Goal: Task Accomplishment & Management: Manage account settings

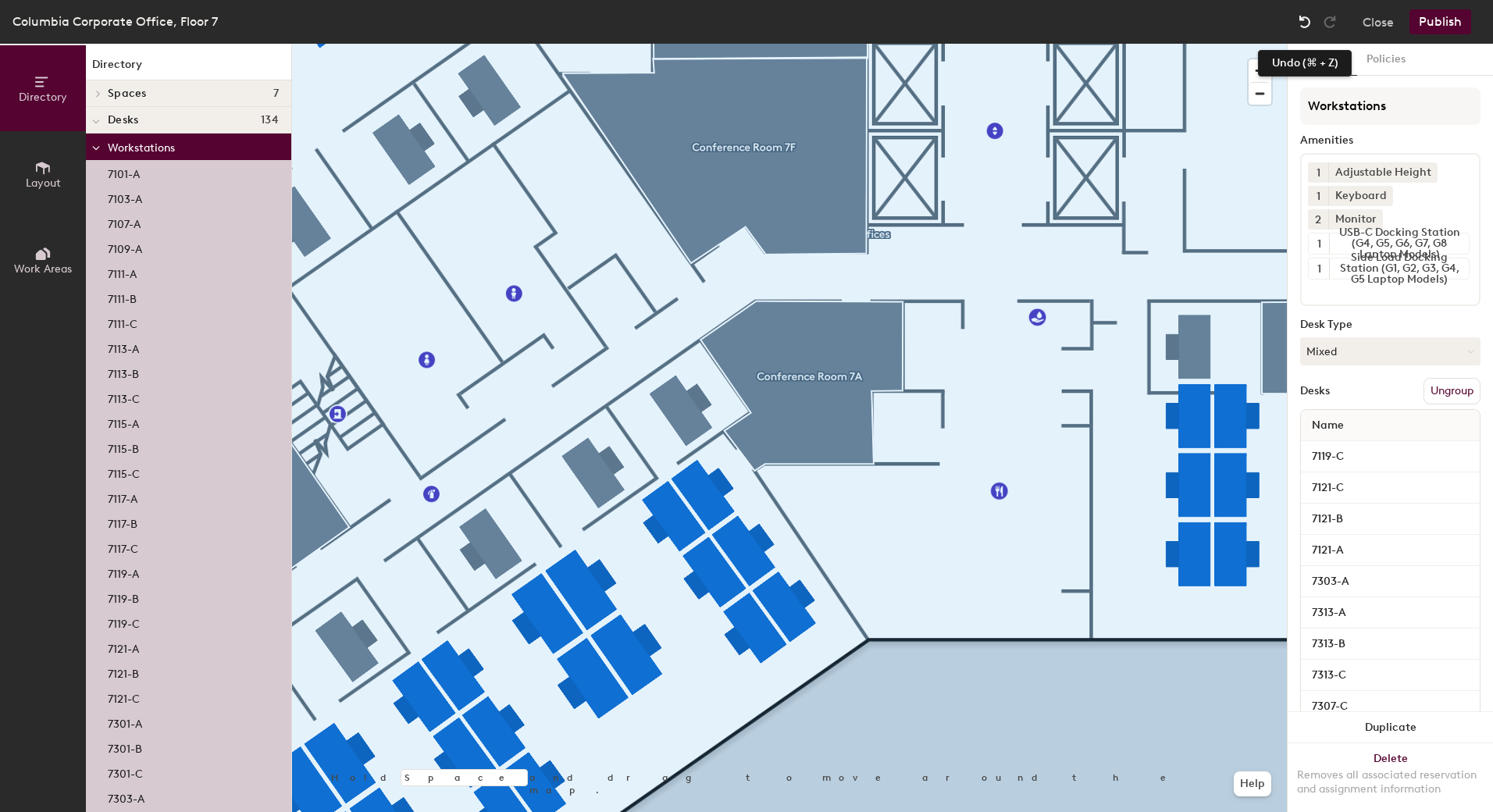
click at [1302, 23] on img at bounding box center [1305, 22] width 16 height 16
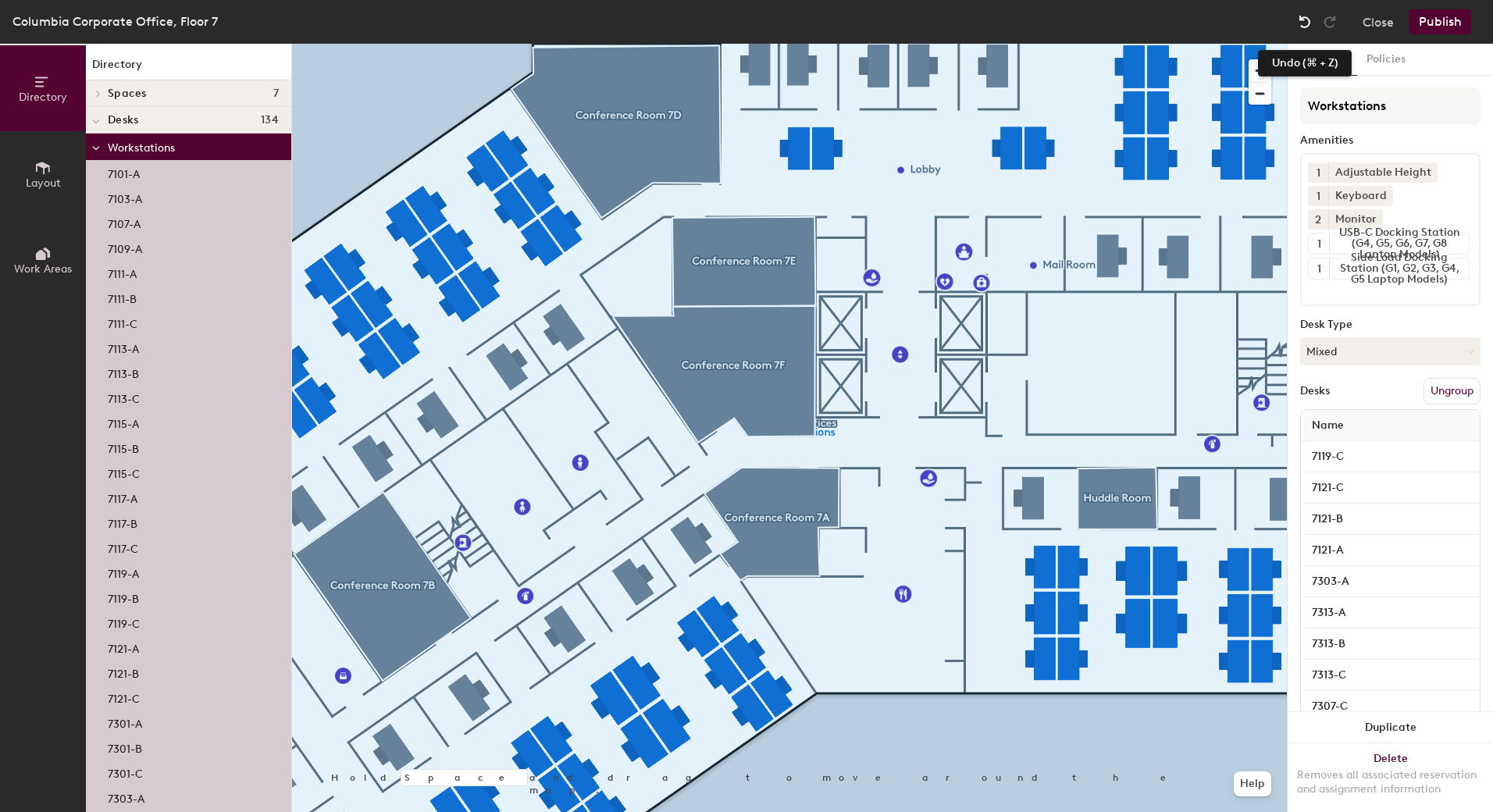
click at [1306, 15] on img at bounding box center [1305, 22] width 16 height 16
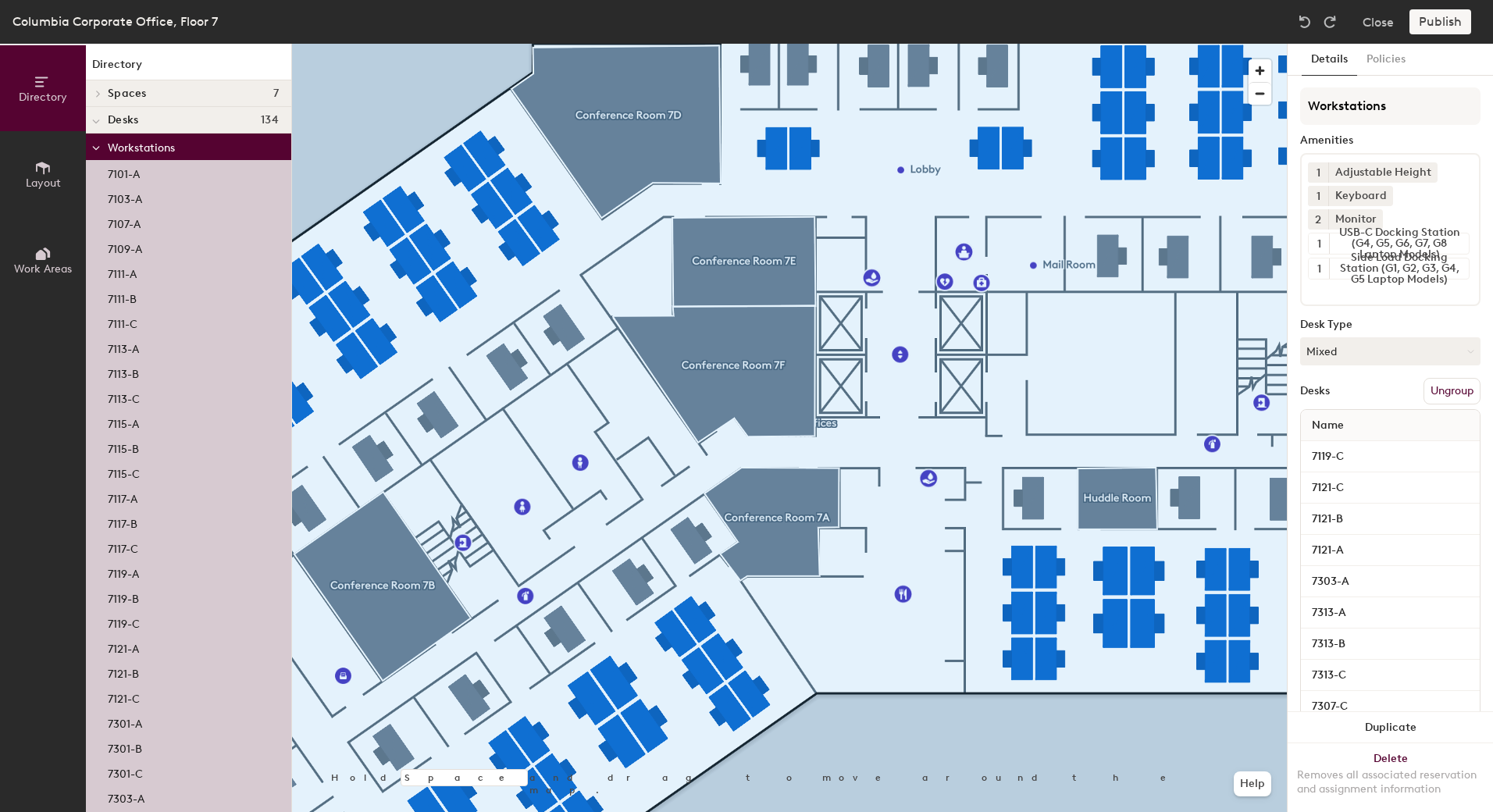
click at [132, 152] on span "Workstations" at bounding box center [140, 147] width 67 height 13
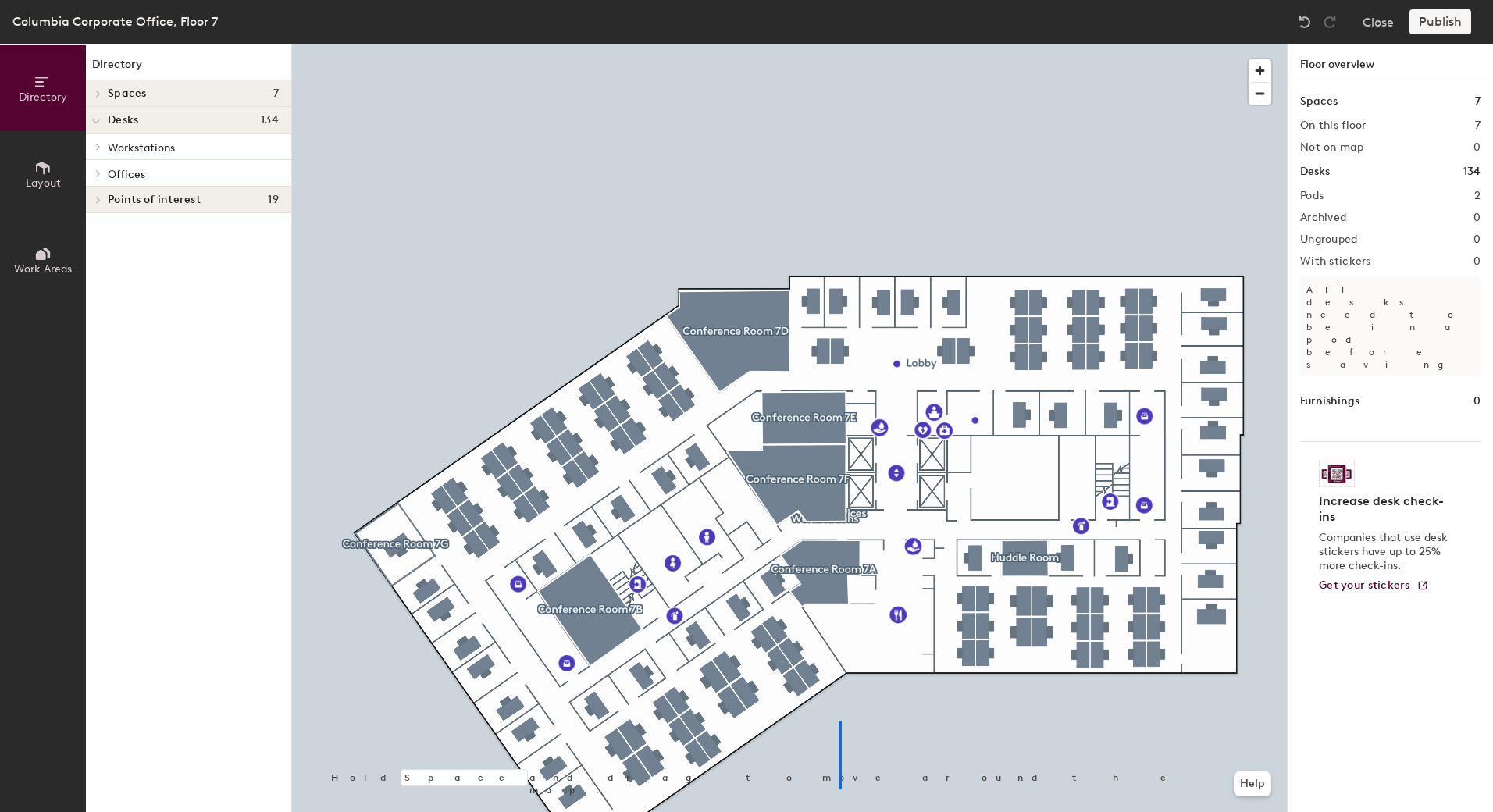
click at [839, 44] on div at bounding box center [789, 44] width 995 height 0
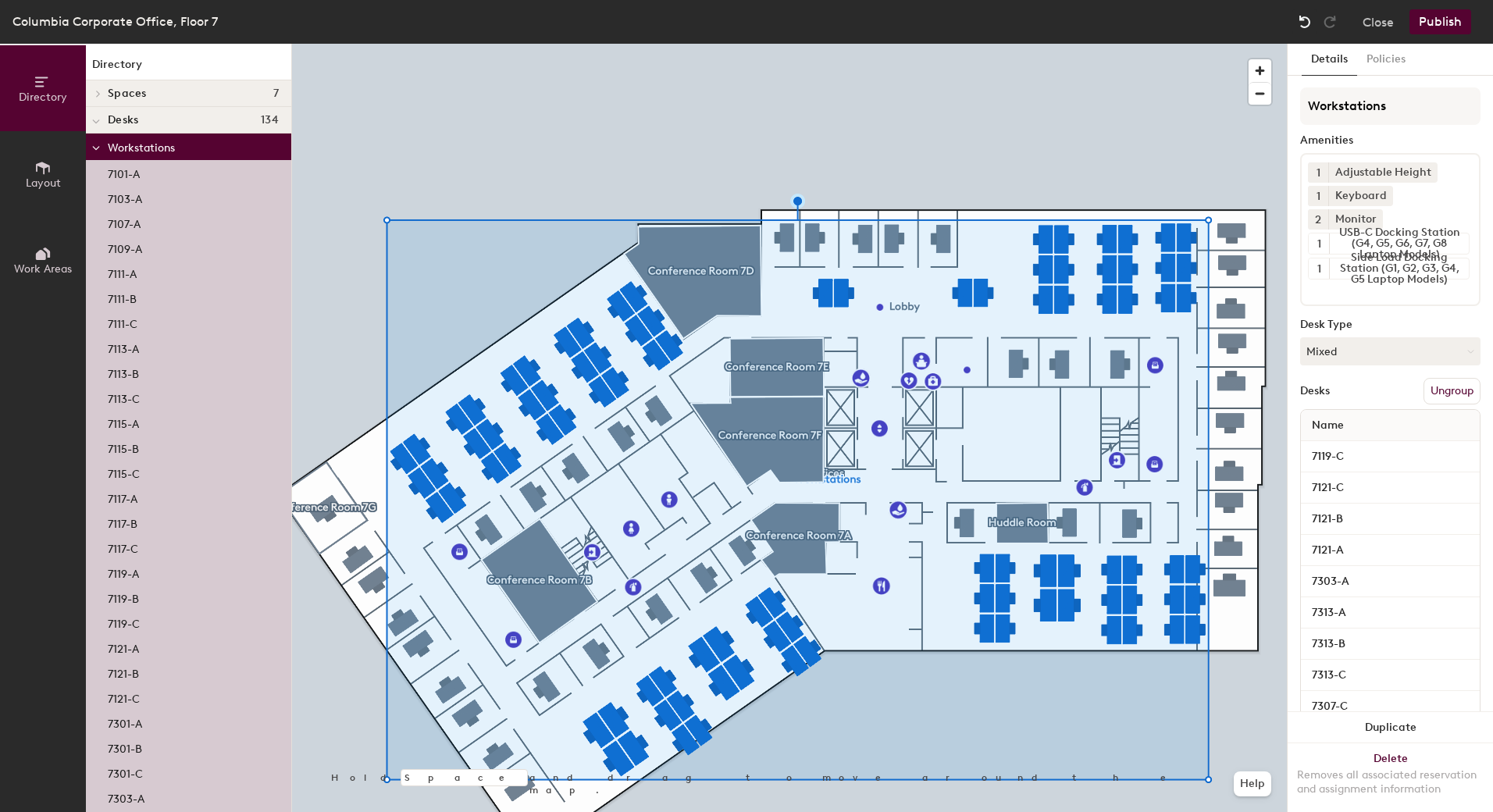
click at [1304, 19] on img at bounding box center [1305, 22] width 16 height 16
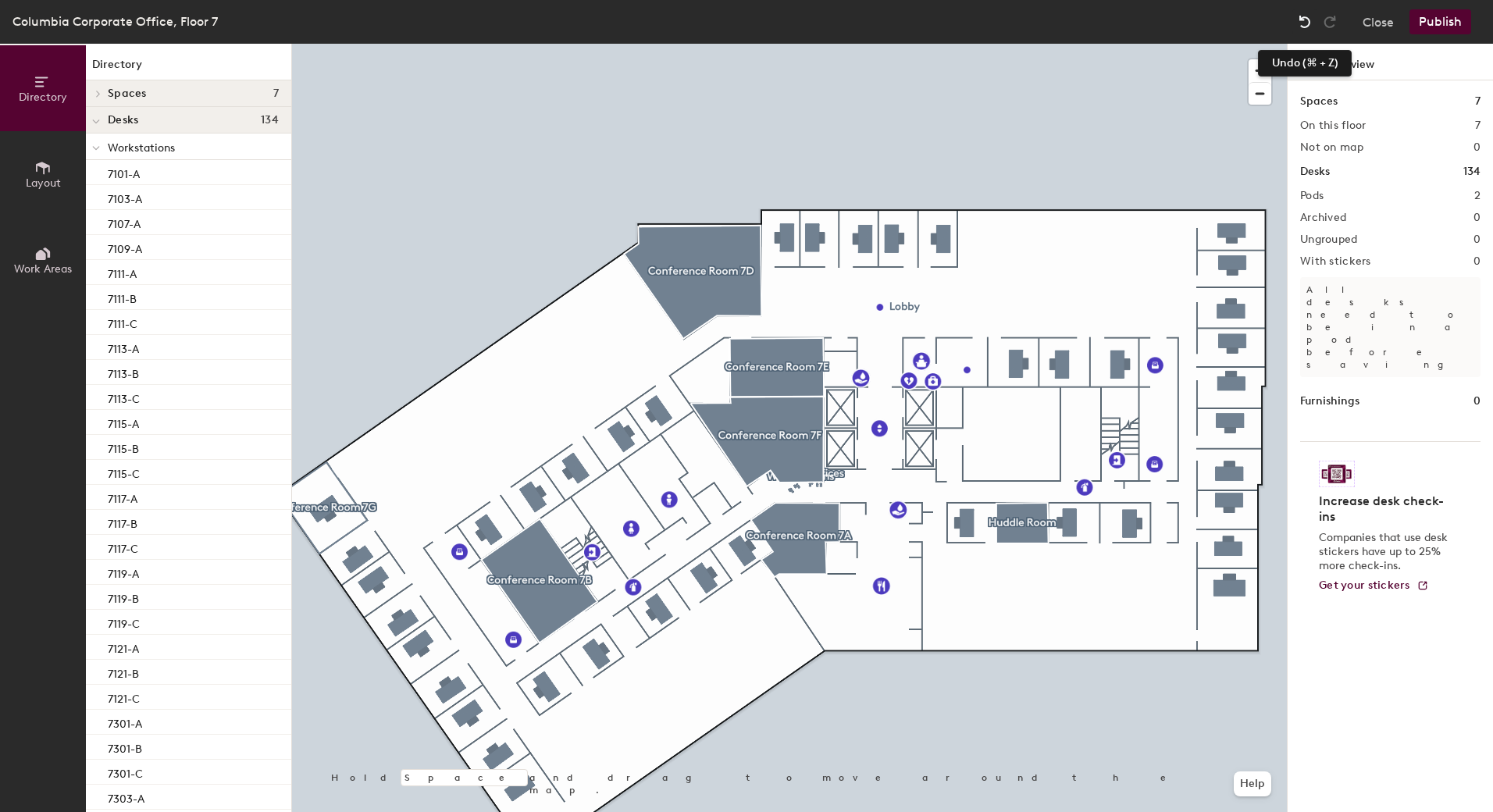
click at [1304, 24] on img at bounding box center [1305, 22] width 16 height 16
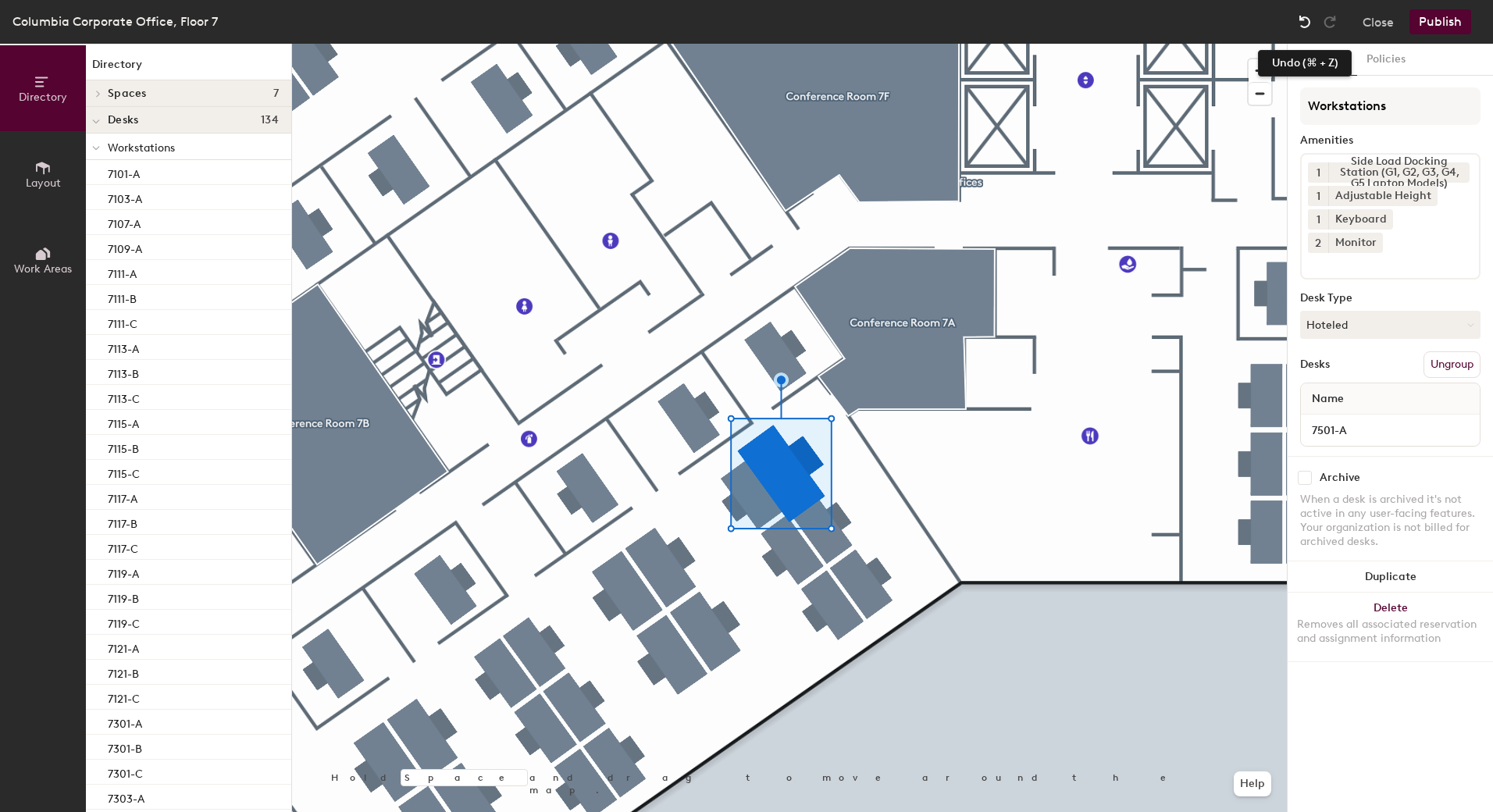
click at [1306, 22] on img at bounding box center [1305, 22] width 16 height 16
click at [1314, 24] on div at bounding box center [1305, 21] width 25 height 25
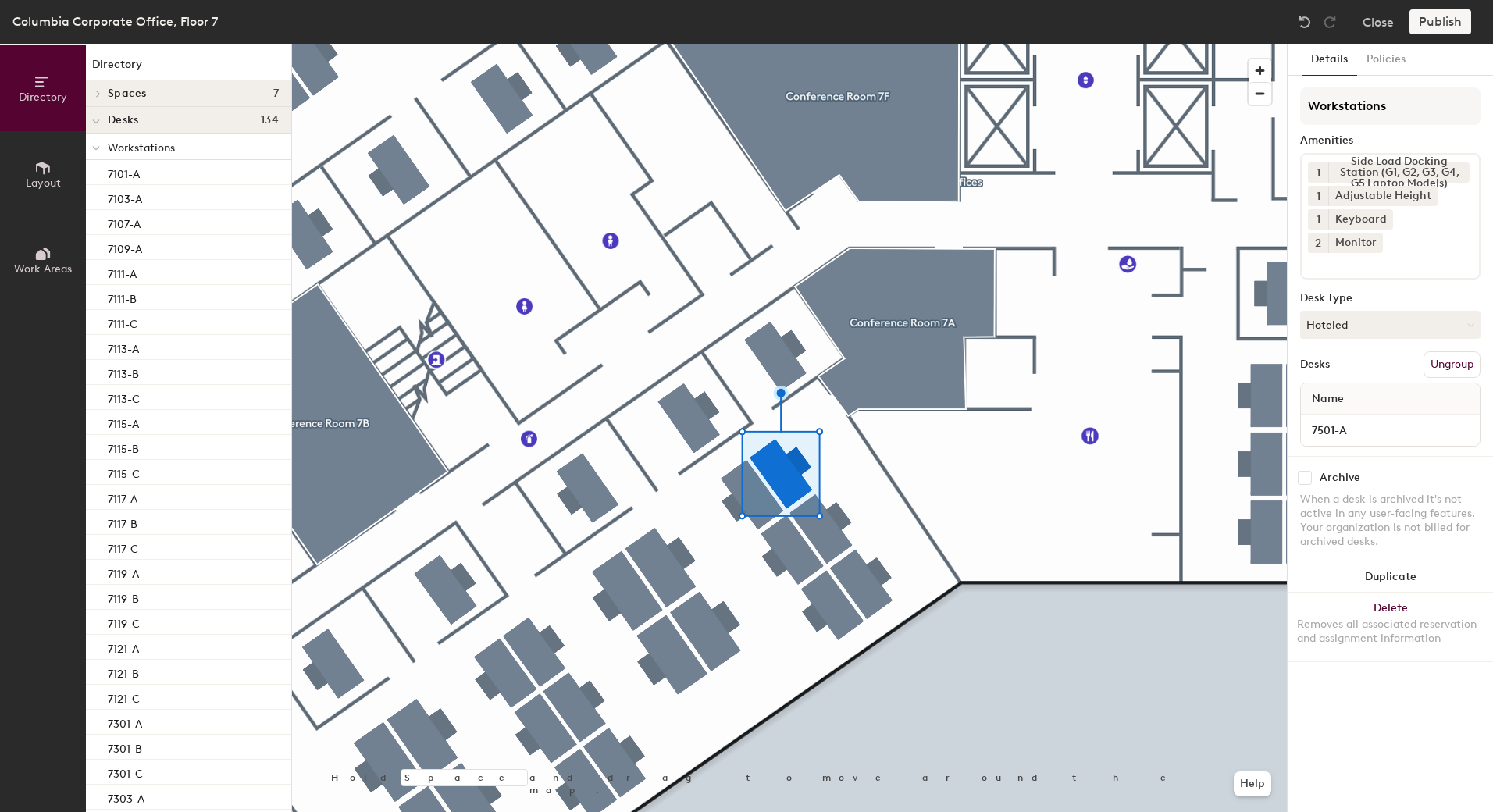
click at [1452, 351] on button "Ungroup" at bounding box center [1451, 364] width 57 height 27
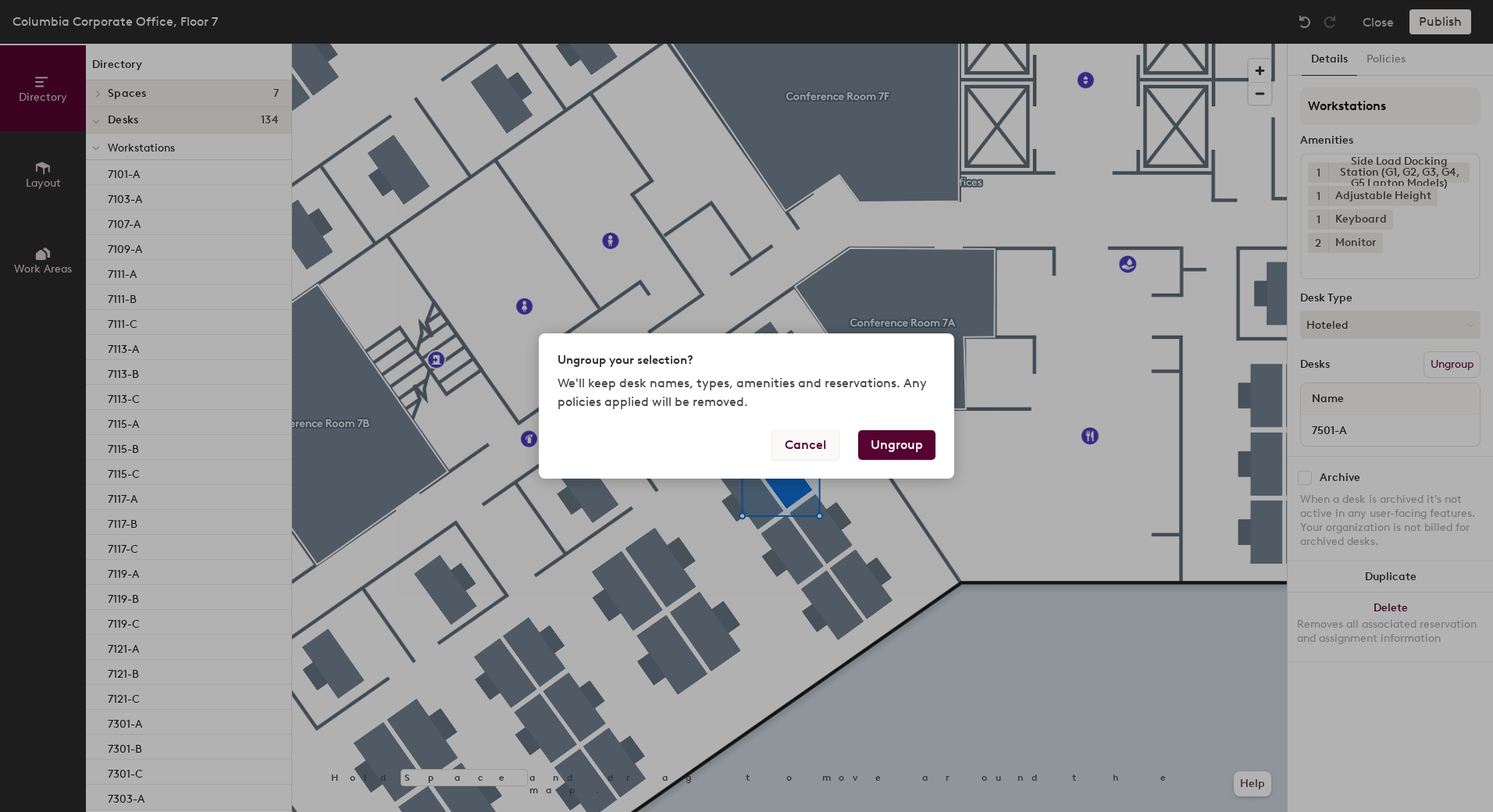
click at [818, 444] on button "Cancel" at bounding box center [805, 445] width 68 height 30
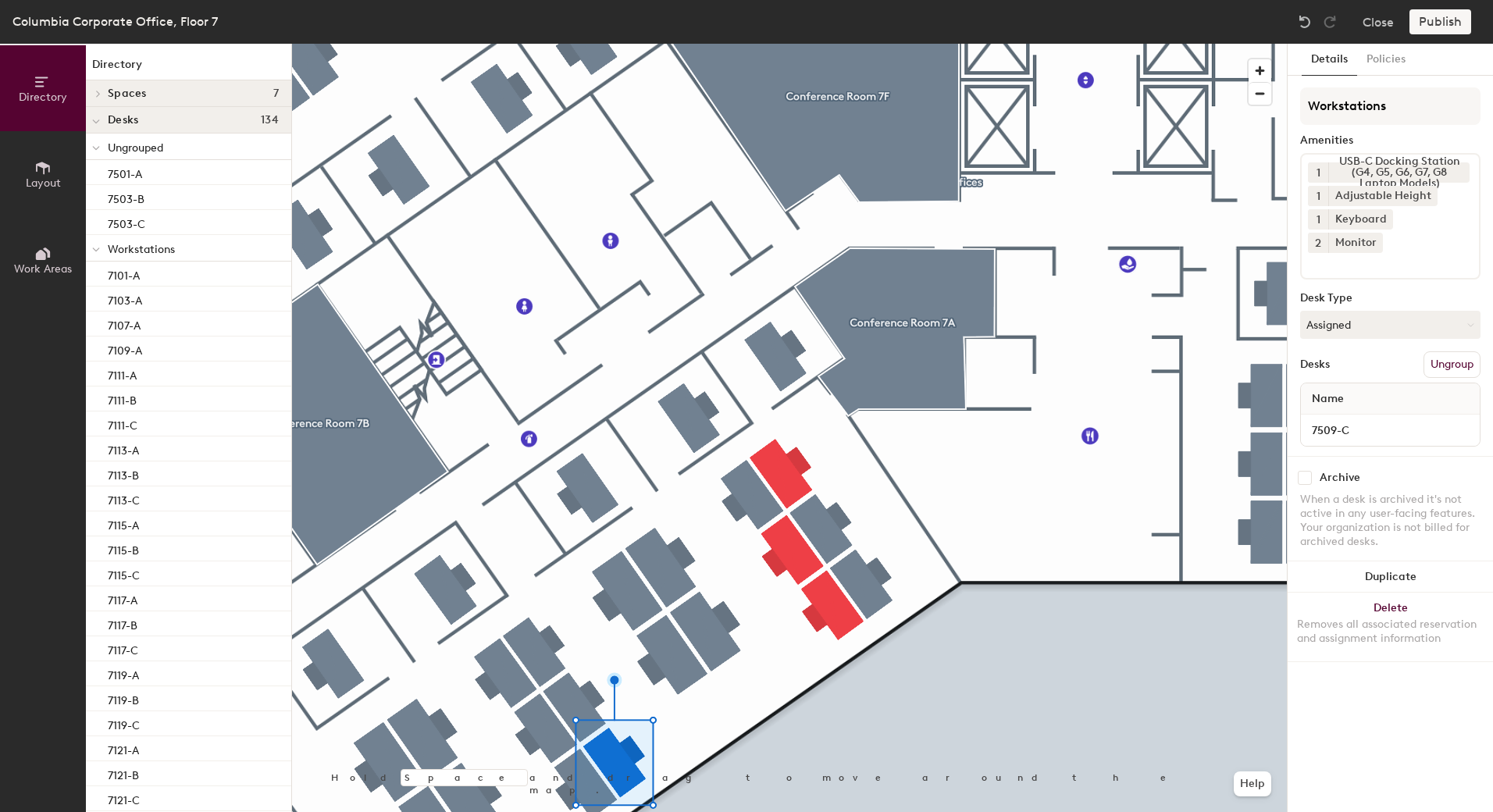
click at [1460, 27] on div "Publish" at bounding box center [1444, 21] width 71 height 25
click at [1105, 28] on div "Columbia Corporate Office, Floor 7 Close Publish" at bounding box center [746, 22] width 1493 height 44
click at [1432, 16] on div "Publish" at bounding box center [1444, 21] width 71 height 25
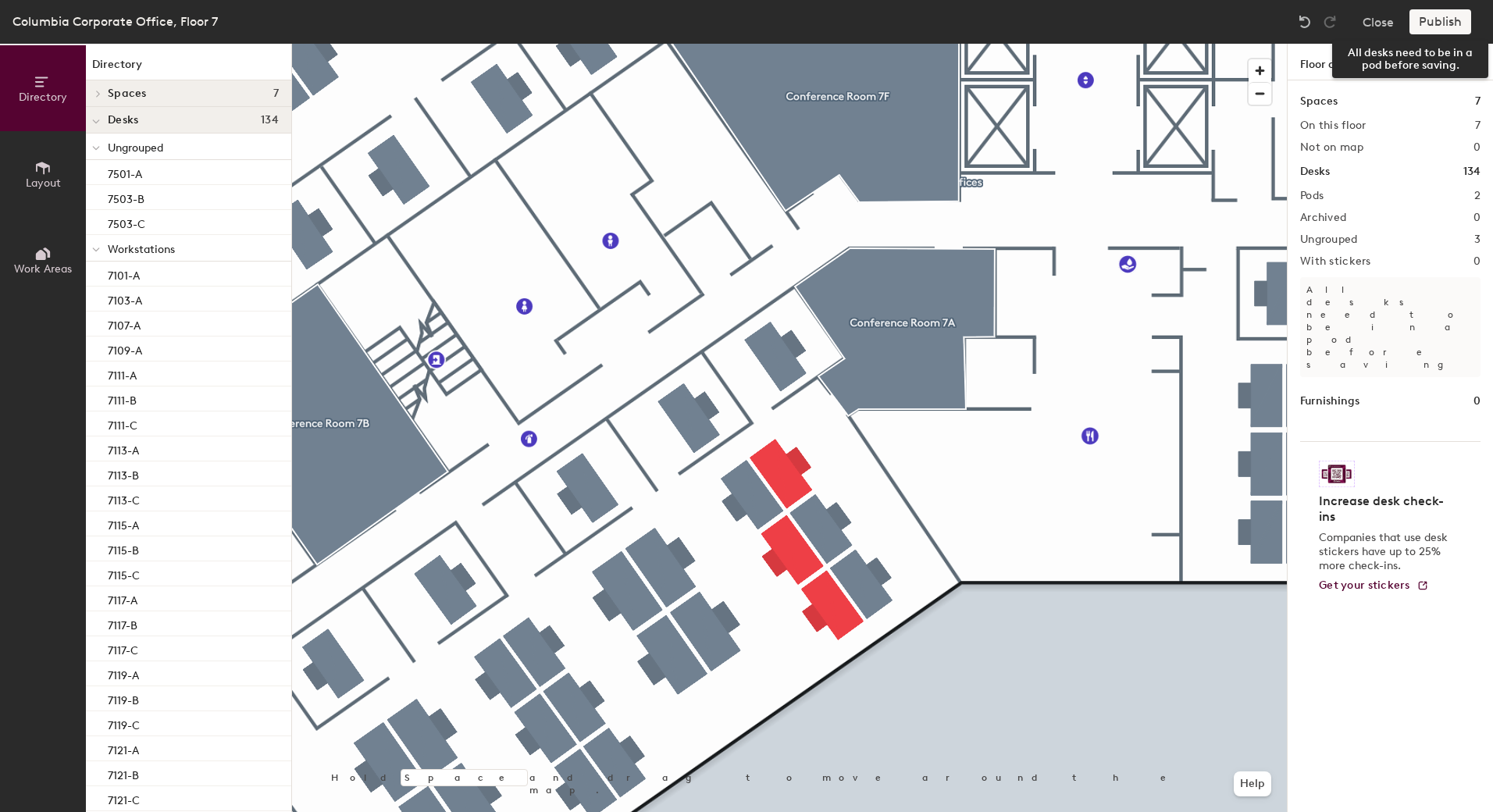
click at [1459, 20] on div "Publish" at bounding box center [1444, 21] width 71 height 25
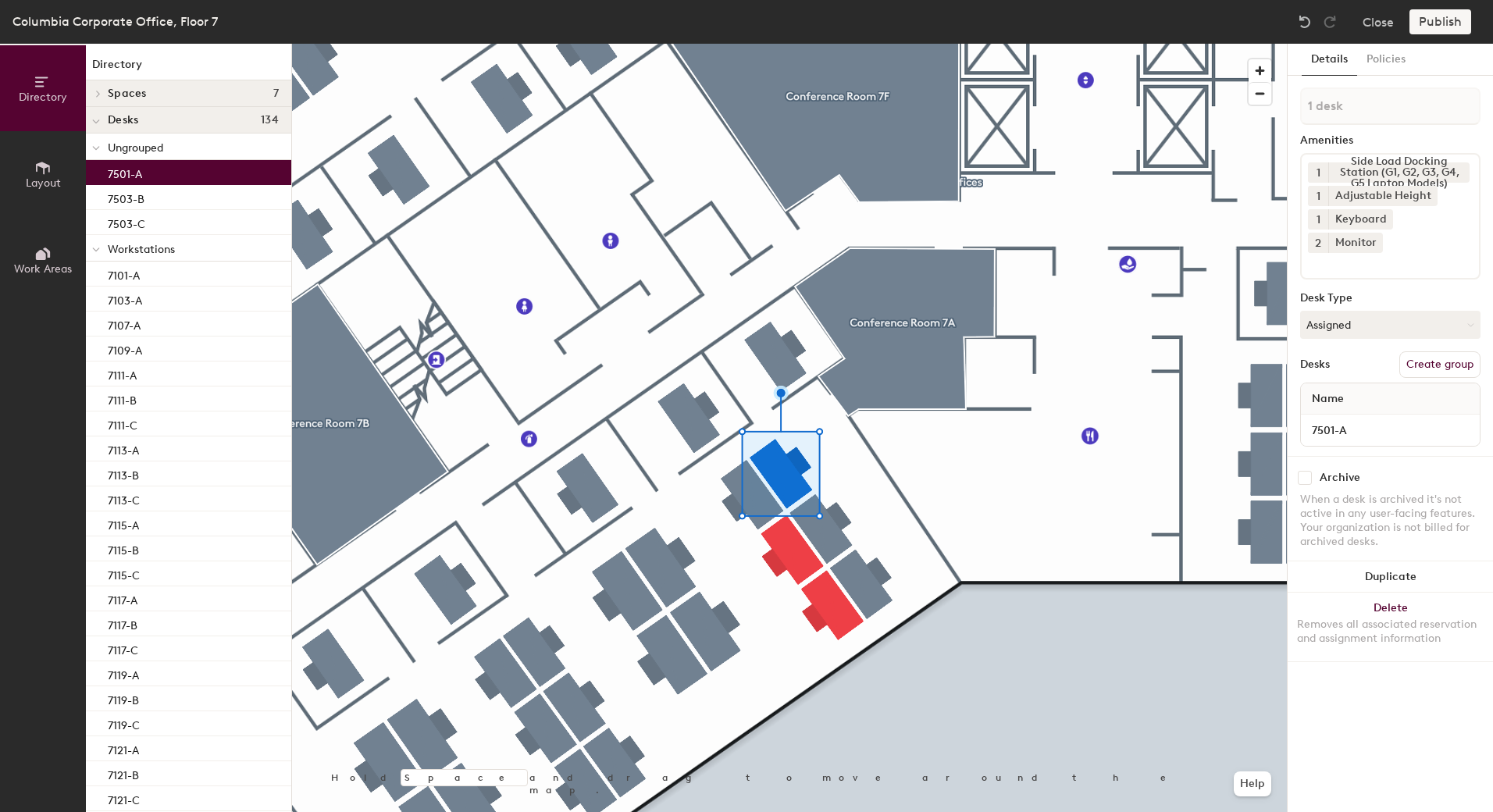
click at [1442, 20] on div "Publish" at bounding box center [1444, 21] width 71 height 25
click at [1398, 48] on button "Policies" at bounding box center [1386, 60] width 58 height 32
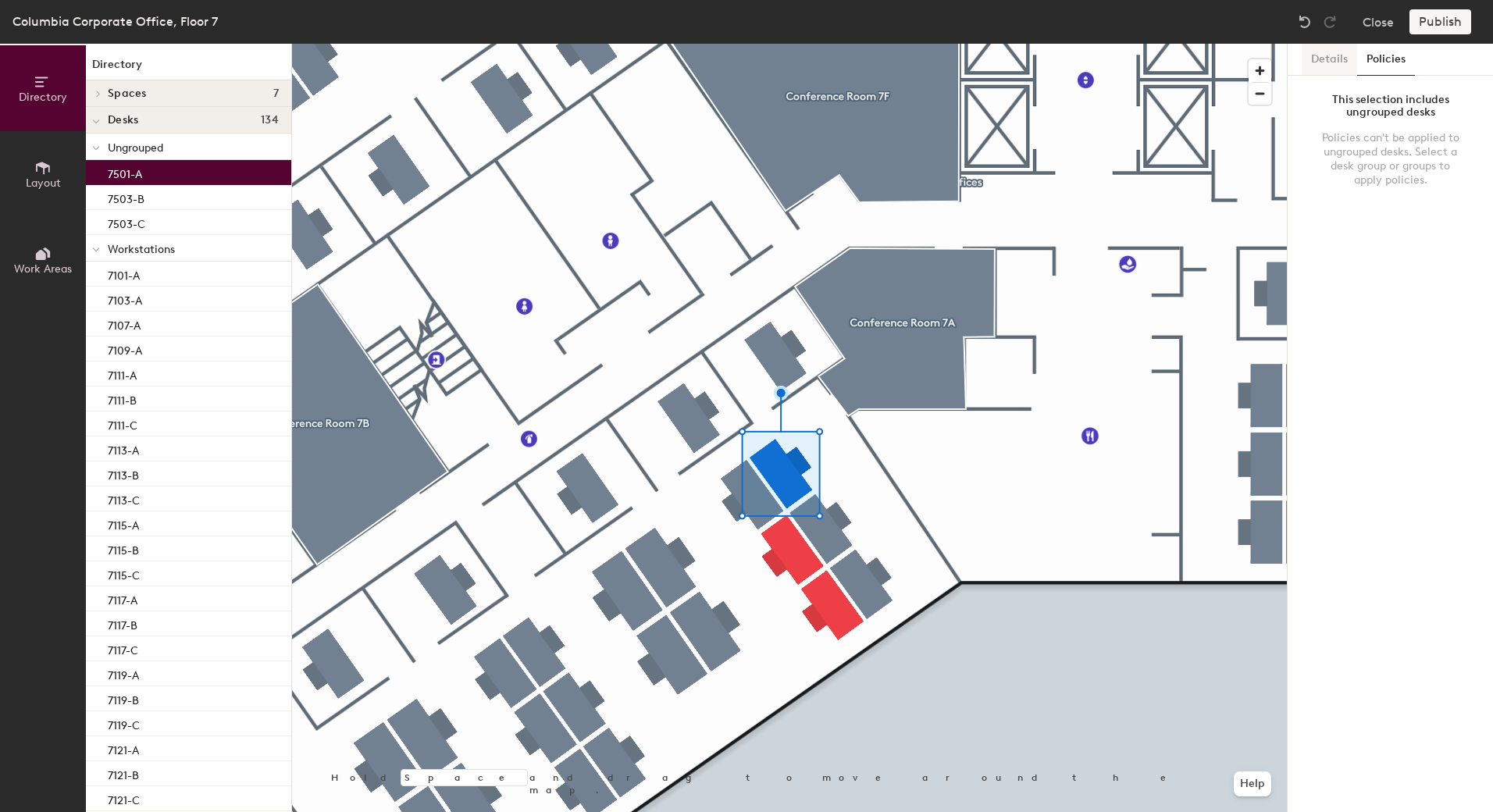
click at [1326, 57] on button "Details" at bounding box center [1330, 60] width 56 height 32
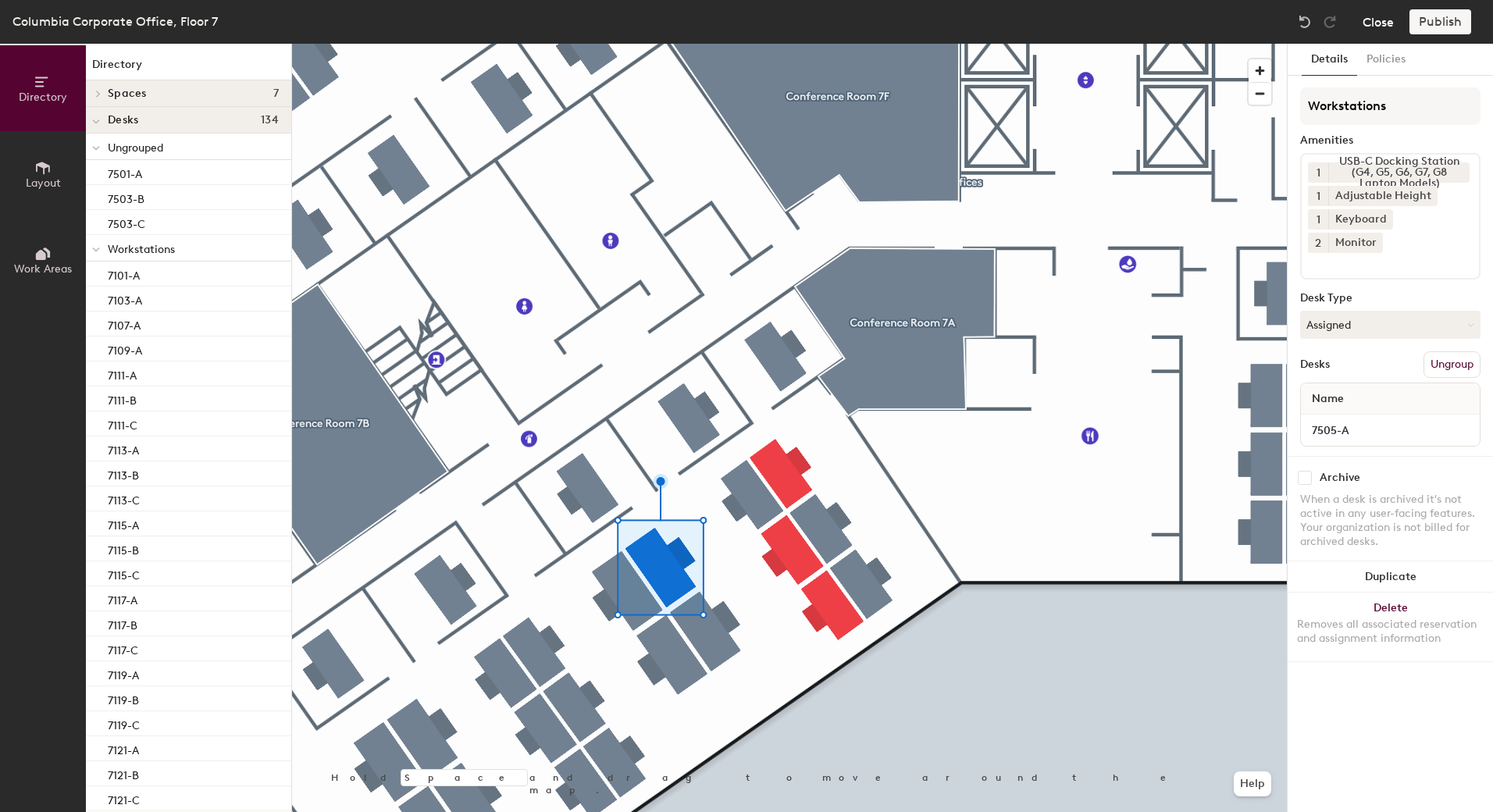
click at [1388, 20] on button "Close" at bounding box center [1378, 21] width 31 height 25
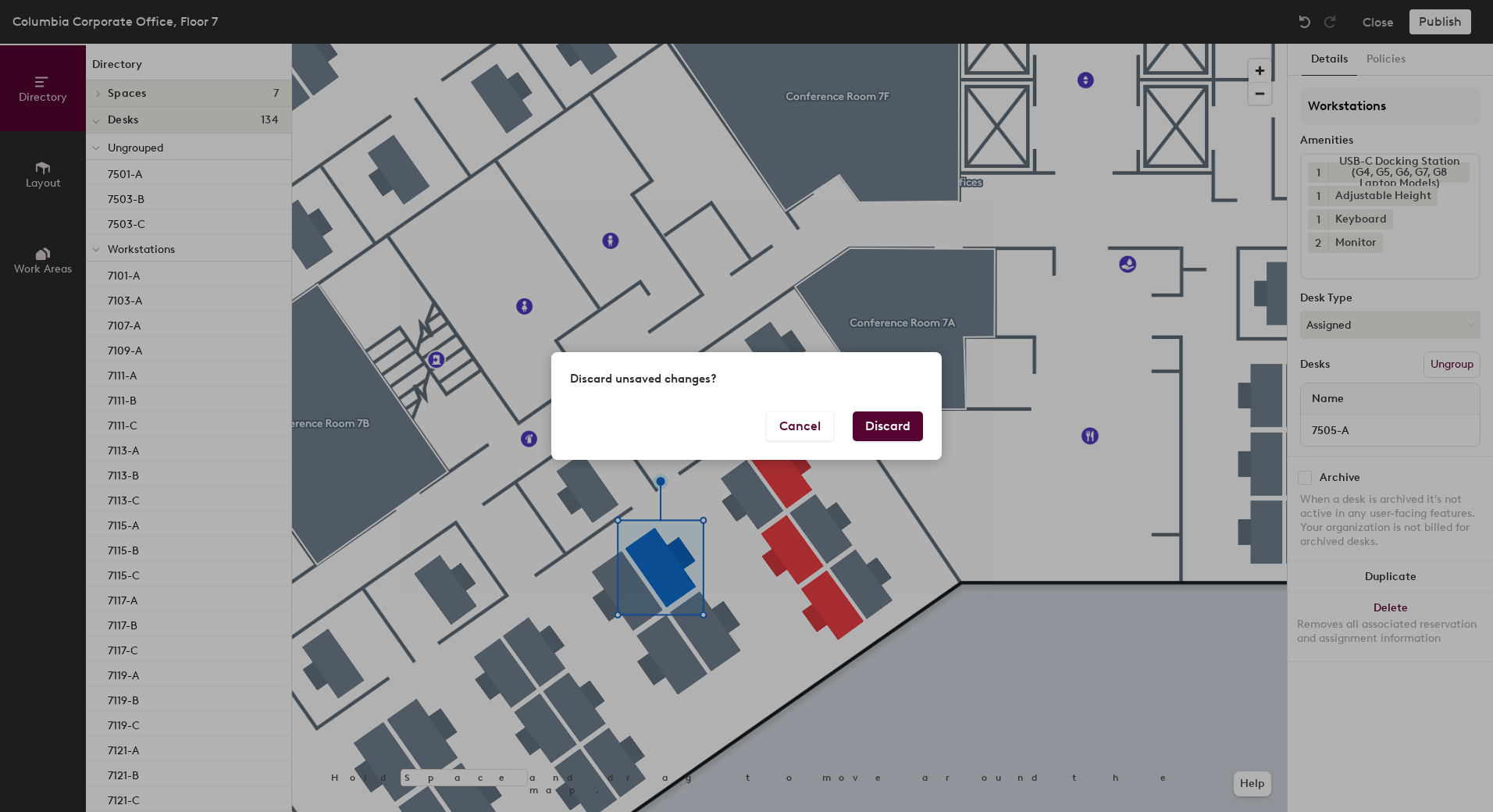
click at [889, 426] on button "Discard" at bounding box center [888, 427] width 71 height 30
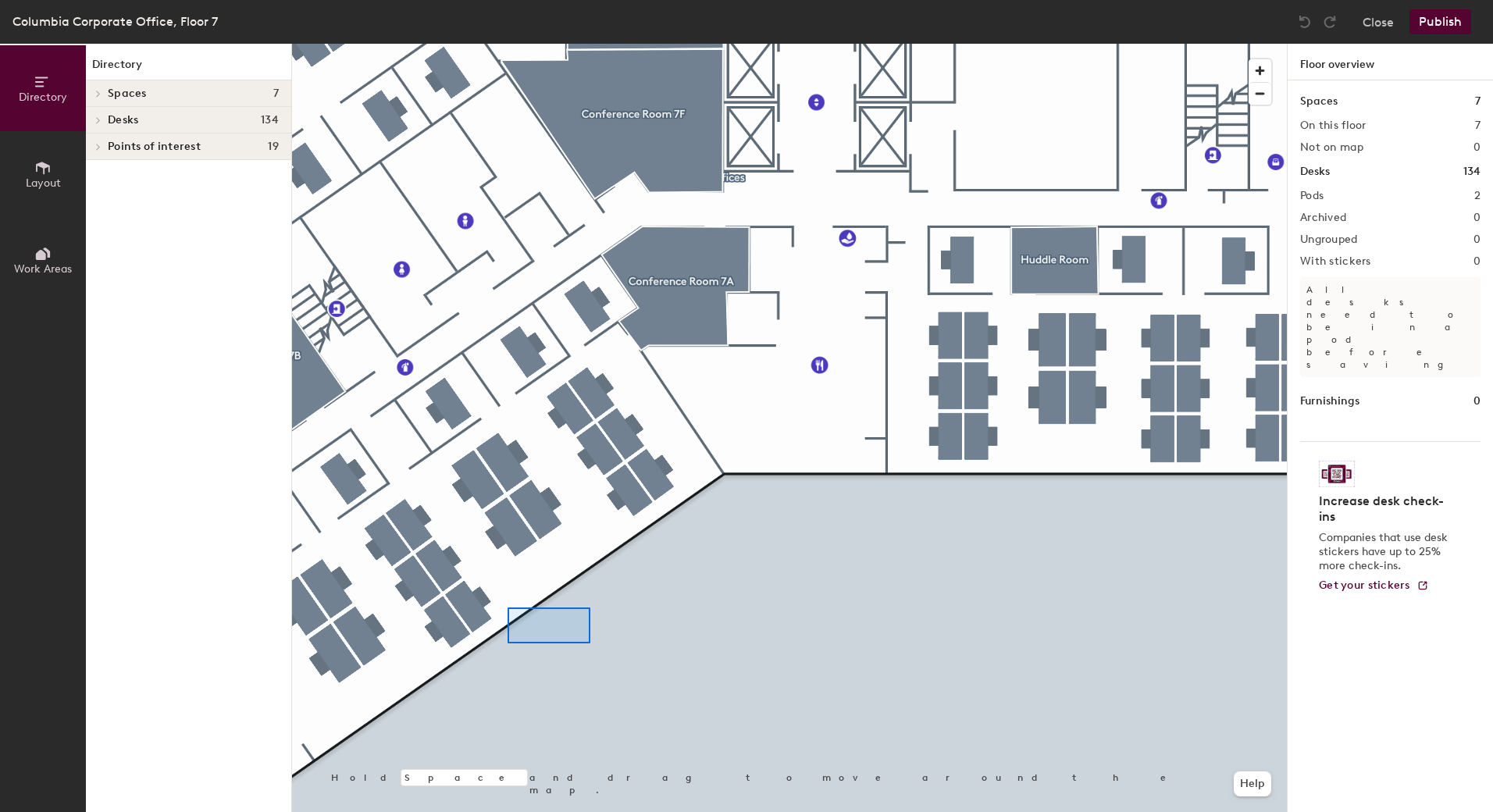
click at [506, 44] on div at bounding box center [789, 44] width 995 height 0
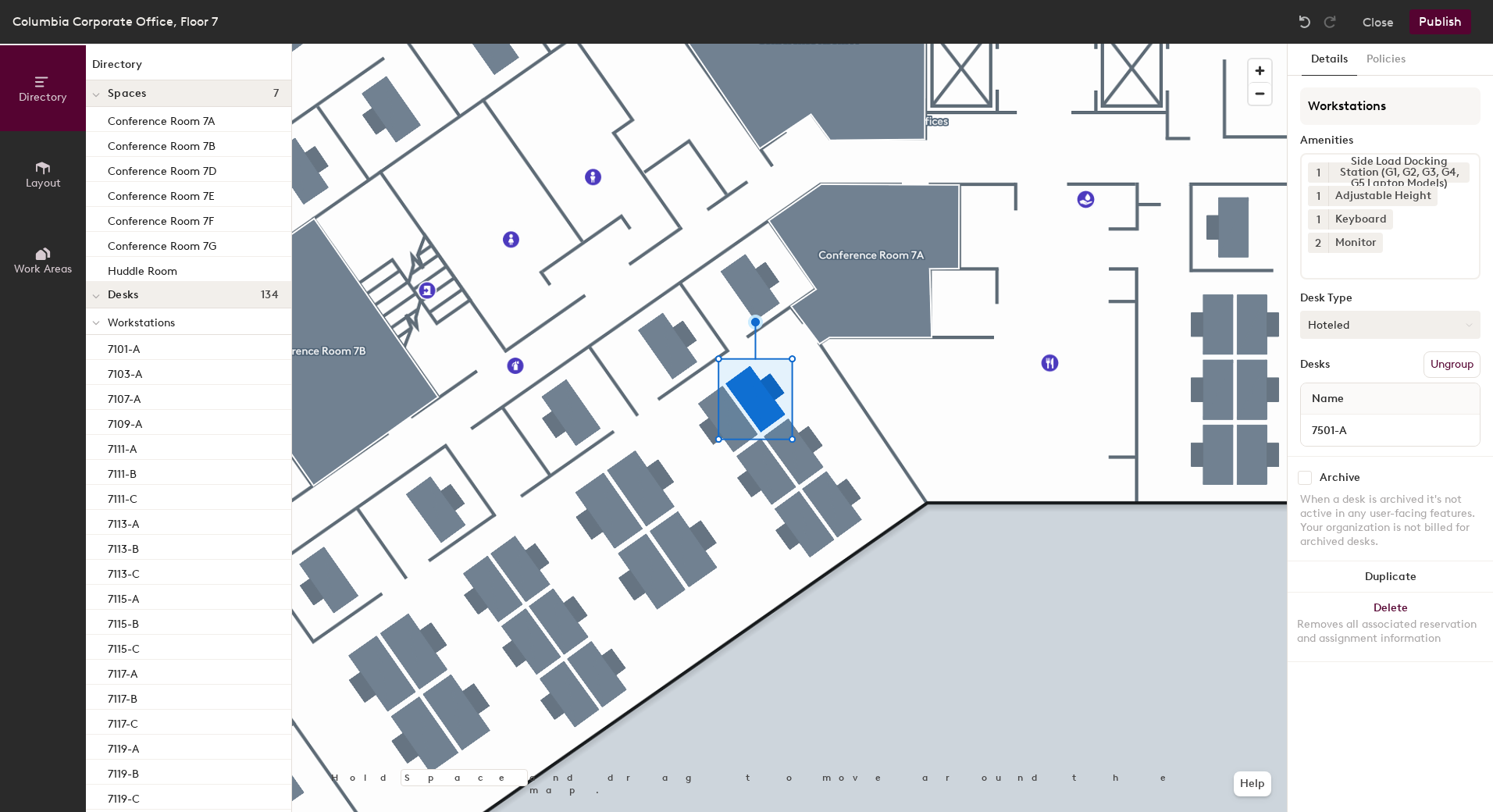
click at [1351, 310] on button "Hoteled" at bounding box center [1389, 324] width 180 height 28
click at [1341, 361] on div "Assigned" at bounding box center [1379, 373] width 156 height 24
click at [772, 44] on div at bounding box center [789, 44] width 995 height 0
click at [1363, 310] on button "Hoteled" at bounding box center [1389, 324] width 180 height 28
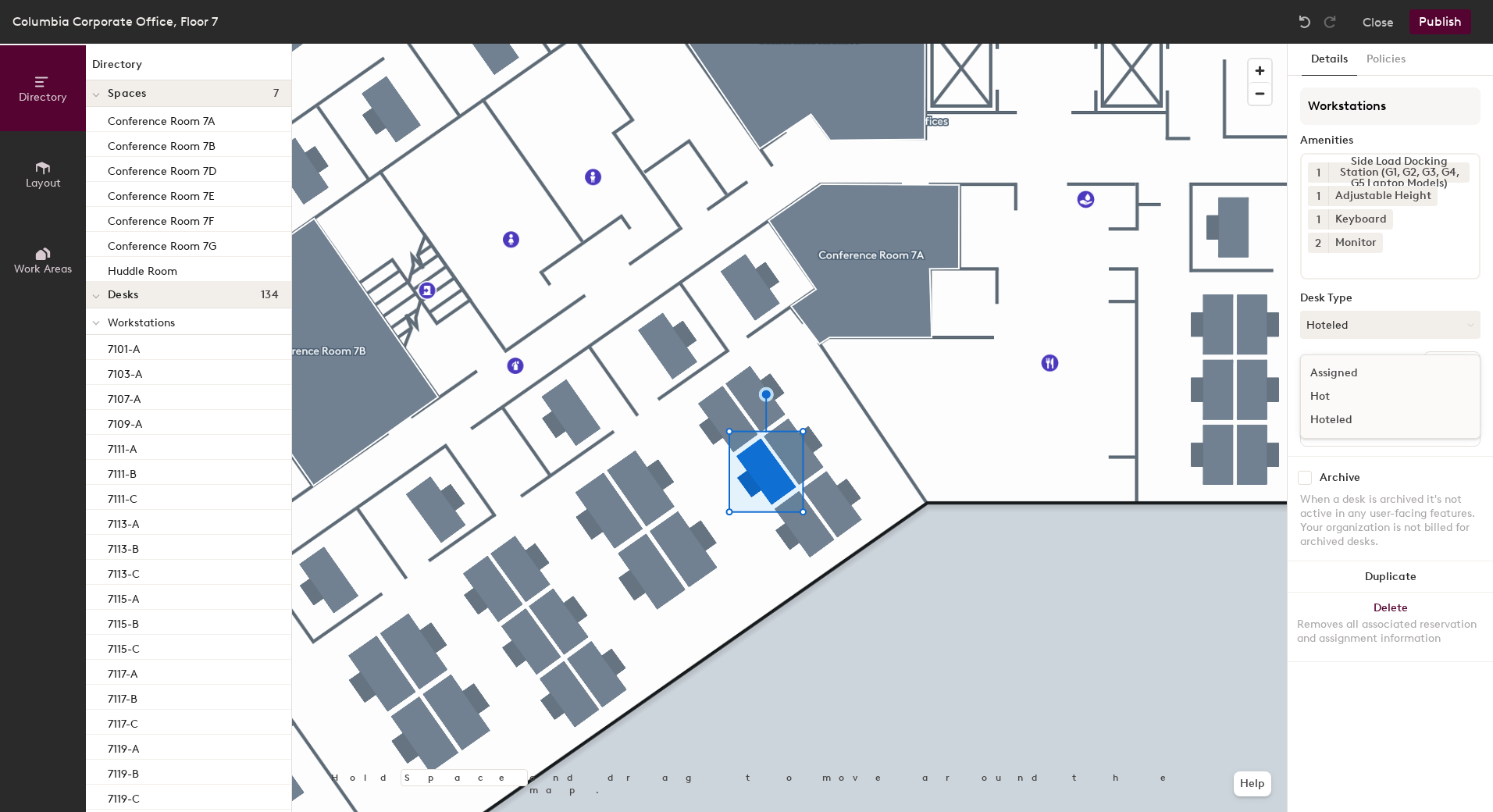
click at [1329, 361] on div "Assigned" at bounding box center [1379, 373] width 156 height 24
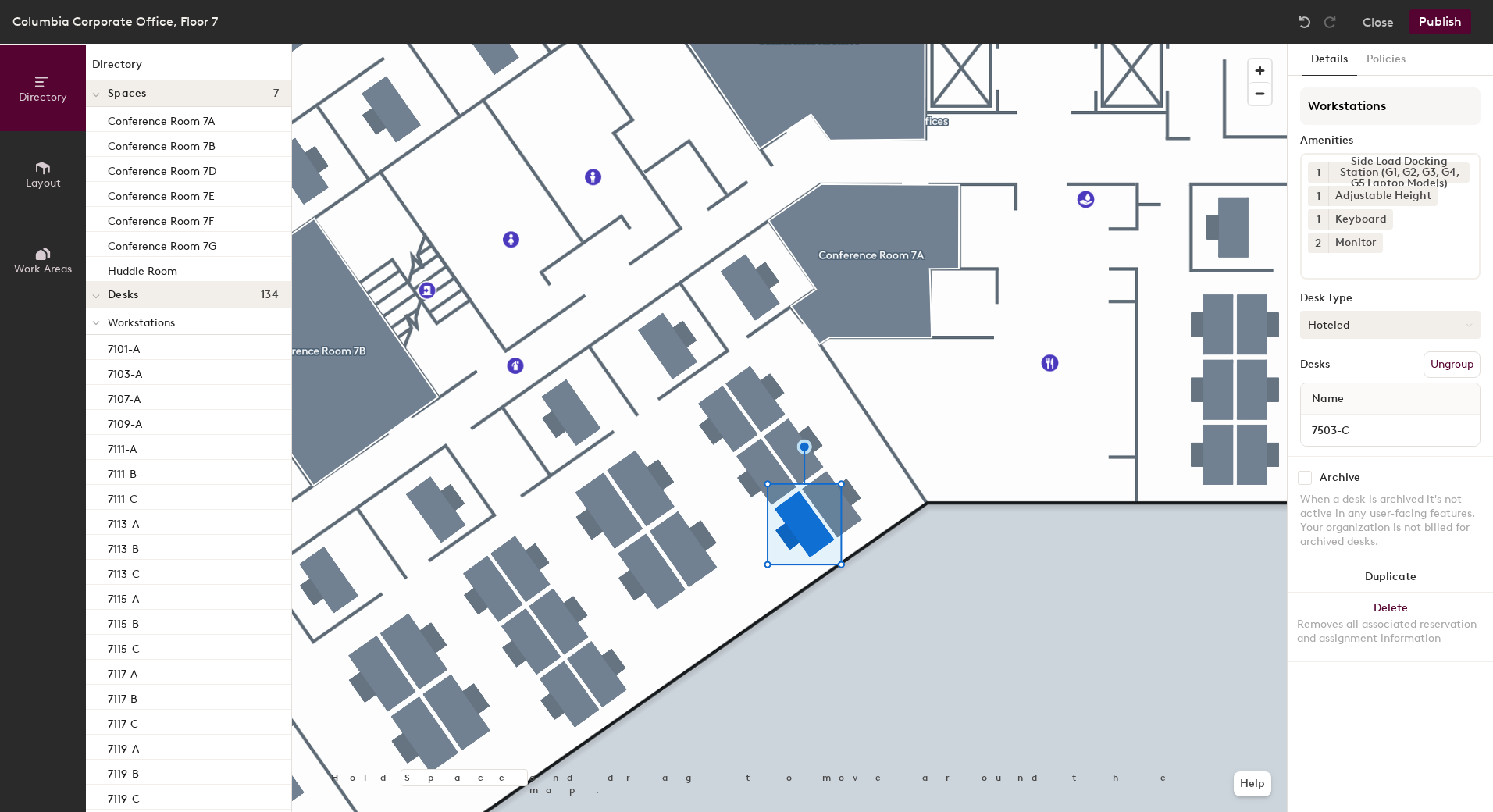
click at [1350, 310] on button "Hoteled" at bounding box center [1389, 324] width 180 height 28
click at [1334, 361] on div "Assigned" at bounding box center [1379, 373] width 156 height 24
click at [1350, 310] on button "Hoteled" at bounding box center [1389, 324] width 180 height 28
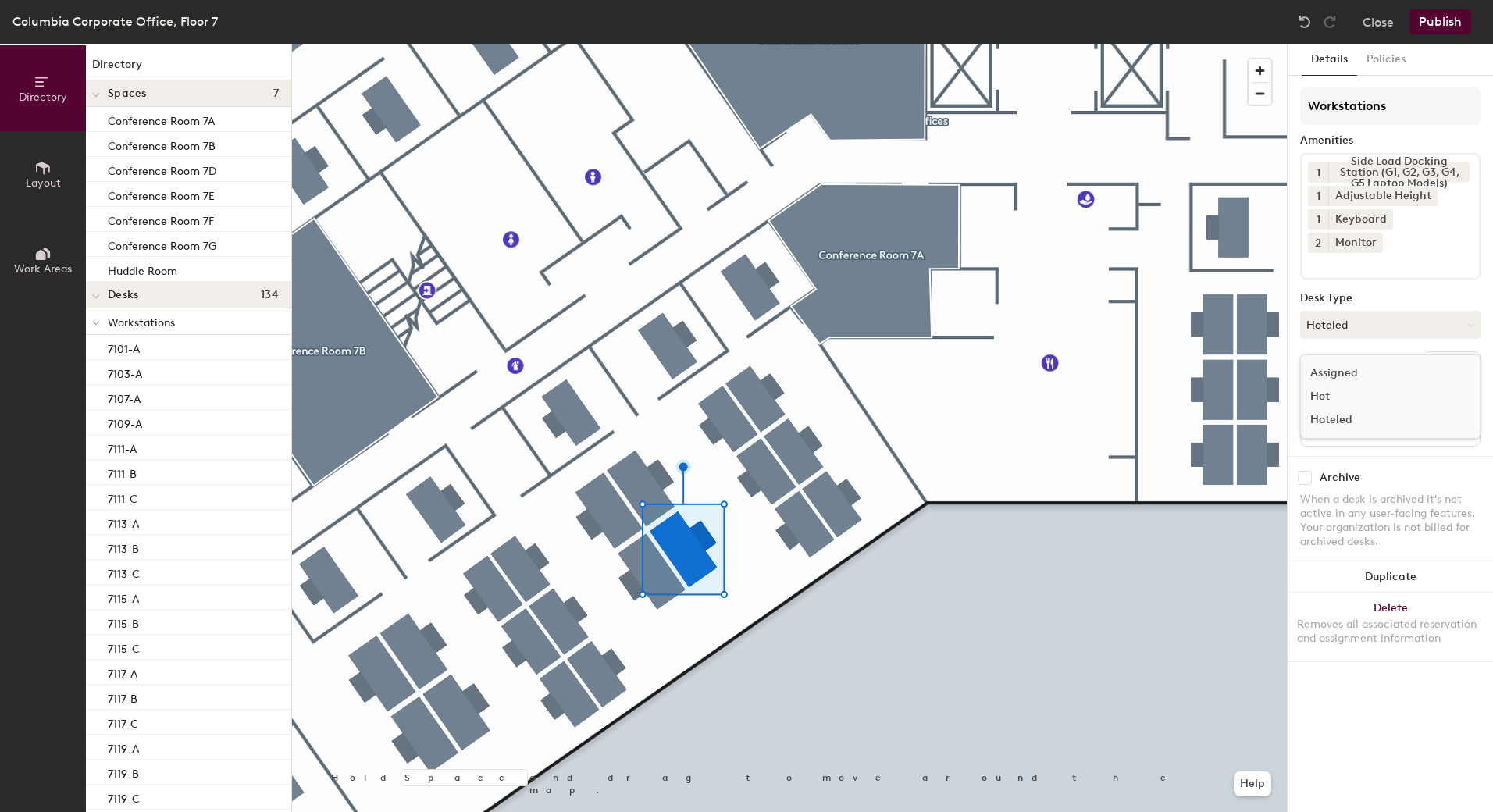
click at [1339, 361] on div "Assigned" at bounding box center [1379, 373] width 156 height 24
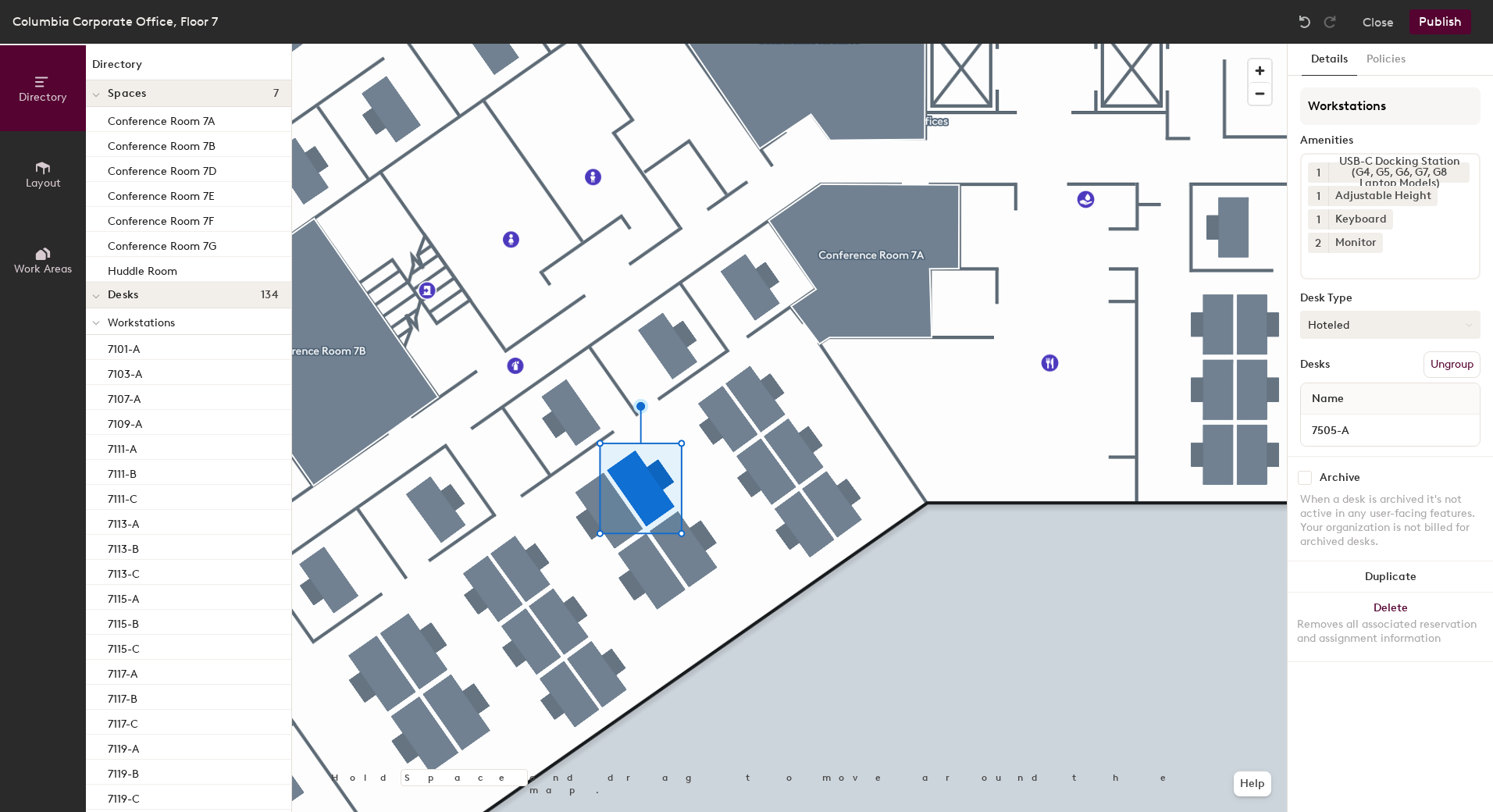
click at [1366, 310] on button "Hoteled" at bounding box center [1389, 324] width 180 height 28
click at [1337, 361] on div "Assigned" at bounding box center [1379, 373] width 156 height 24
click at [668, 44] on div at bounding box center [789, 44] width 995 height 0
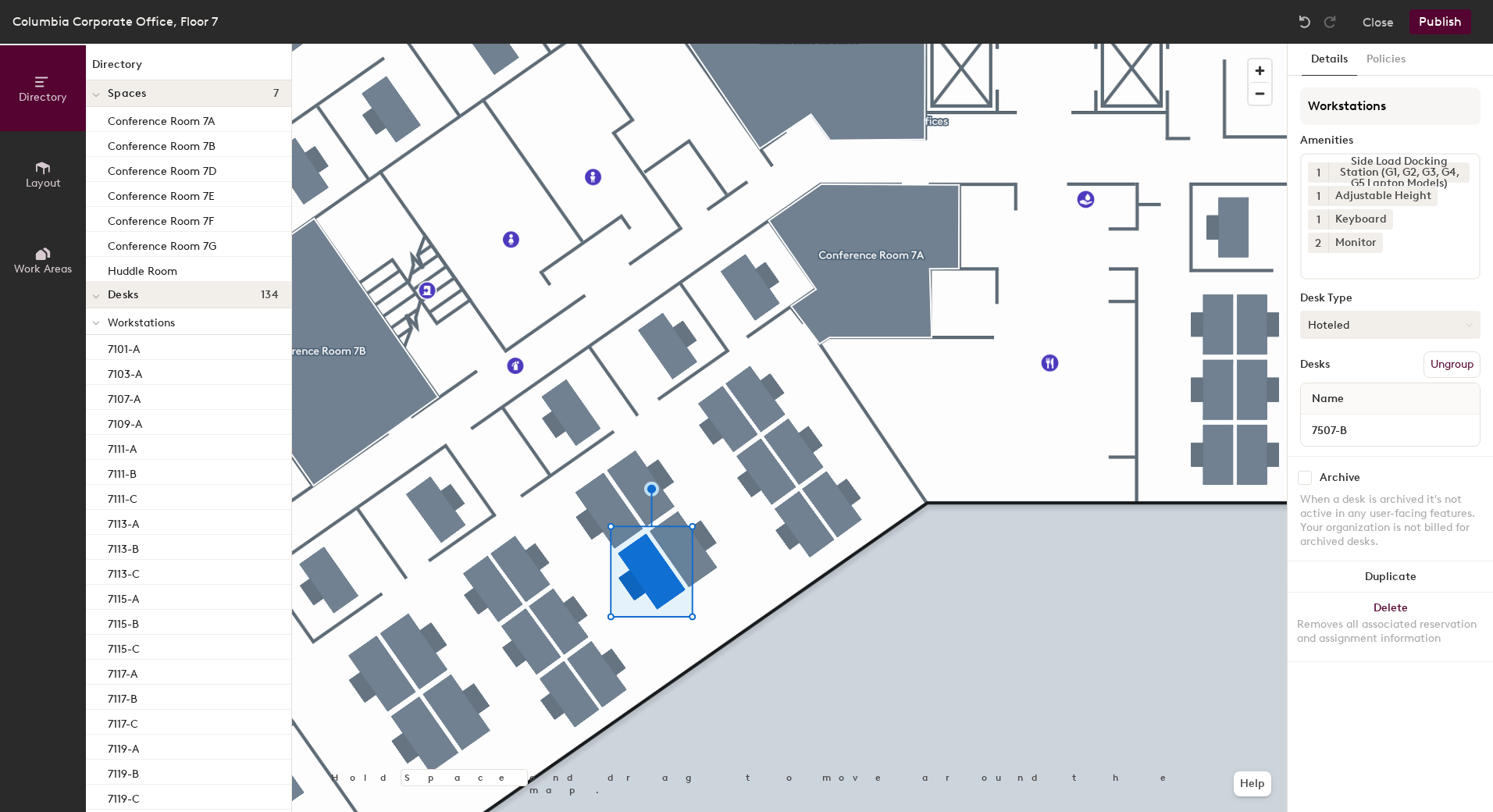
click at [1337, 312] on button "Hoteled" at bounding box center [1389, 324] width 180 height 28
click at [1326, 361] on div "Assigned" at bounding box center [1379, 373] width 156 height 24
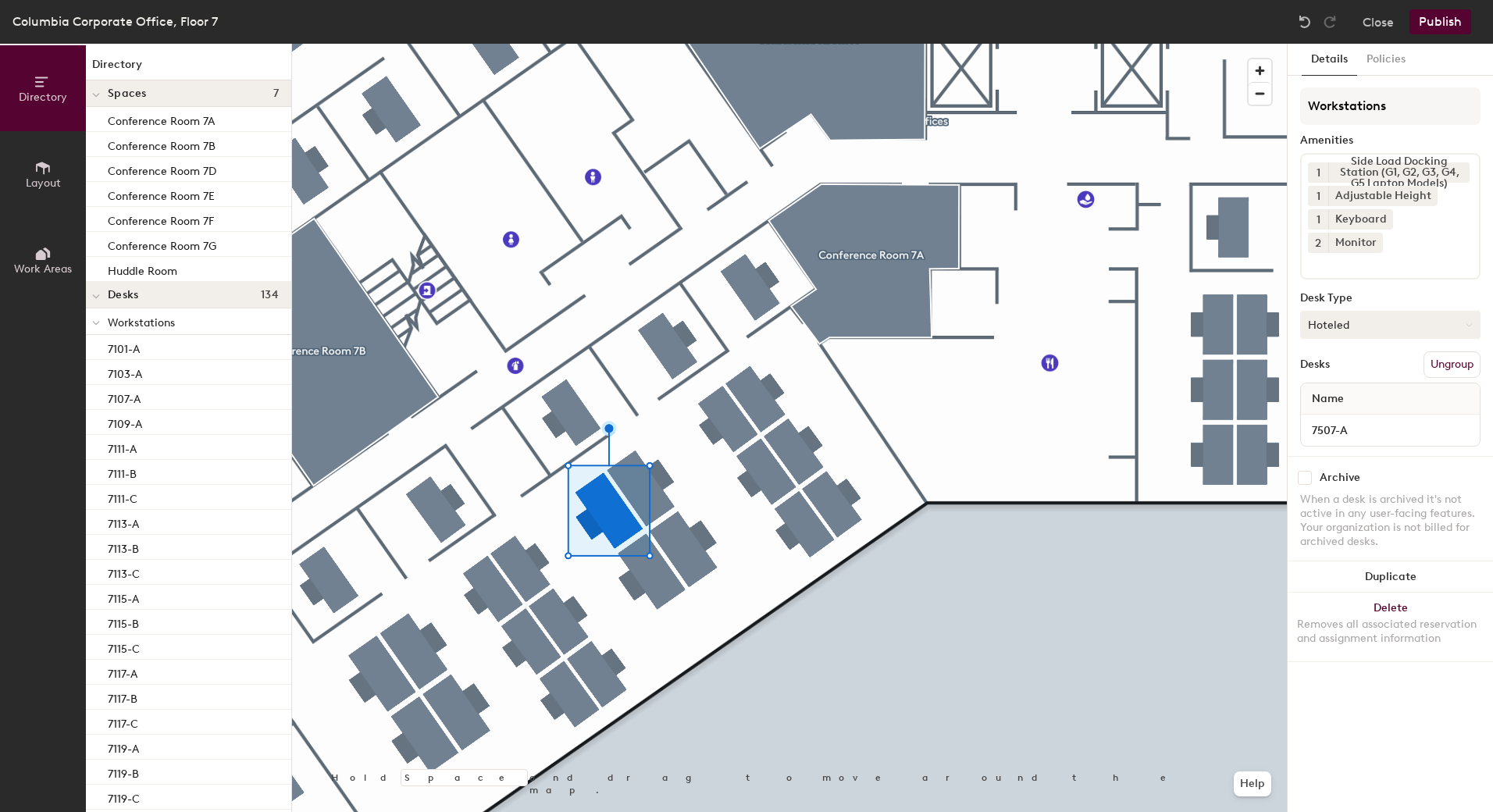
click at [1362, 310] on button "Hoteled" at bounding box center [1389, 324] width 180 height 28
click at [1339, 361] on div "Assigned" at bounding box center [1379, 373] width 156 height 24
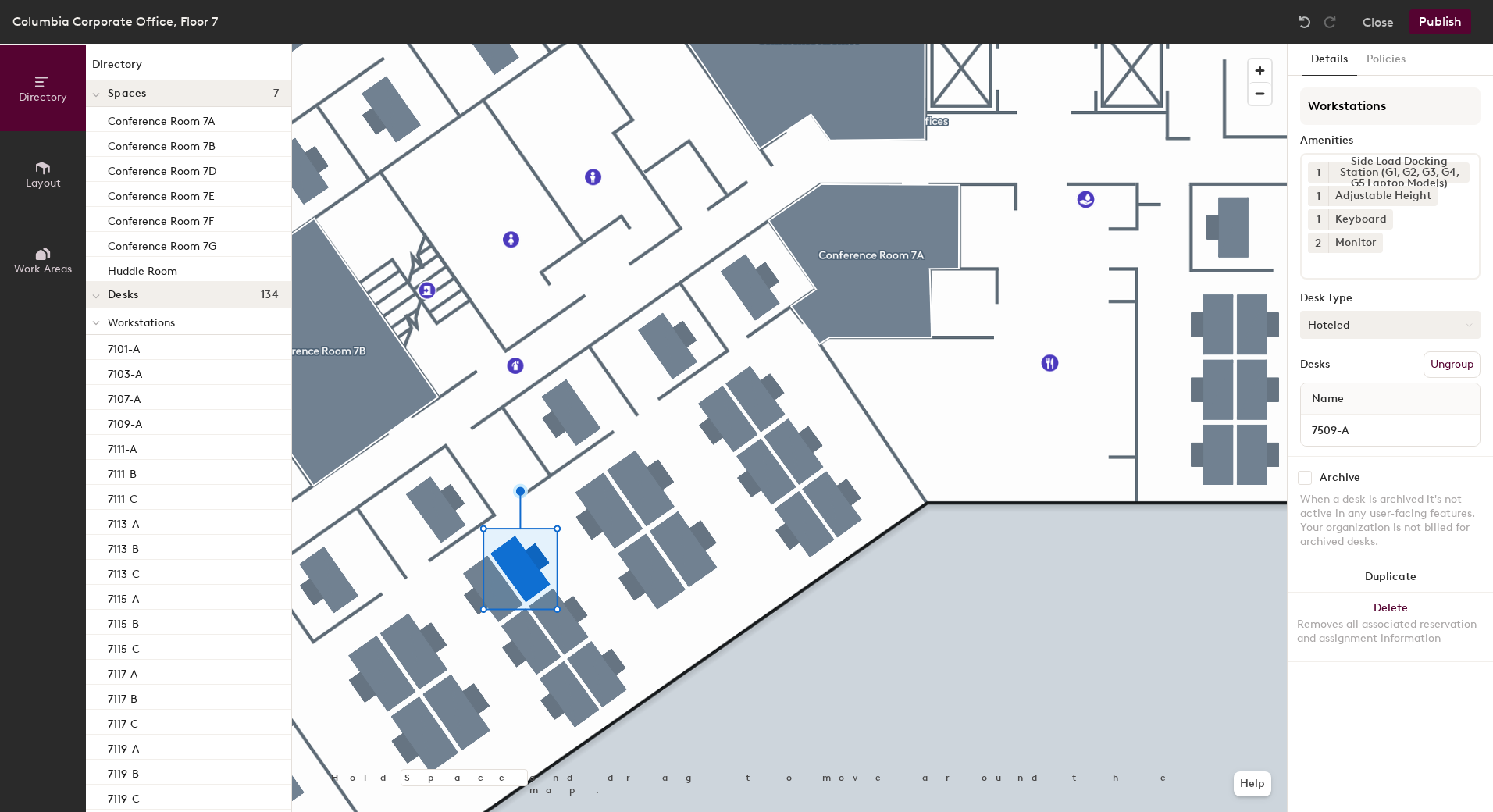
click at [1352, 313] on button "Hoteled" at bounding box center [1389, 324] width 180 height 28
click at [1344, 361] on div "Assigned" at bounding box center [1379, 373] width 156 height 24
click at [1365, 310] on button "Hoteled" at bounding box center [1389, 324] width 180 height 28
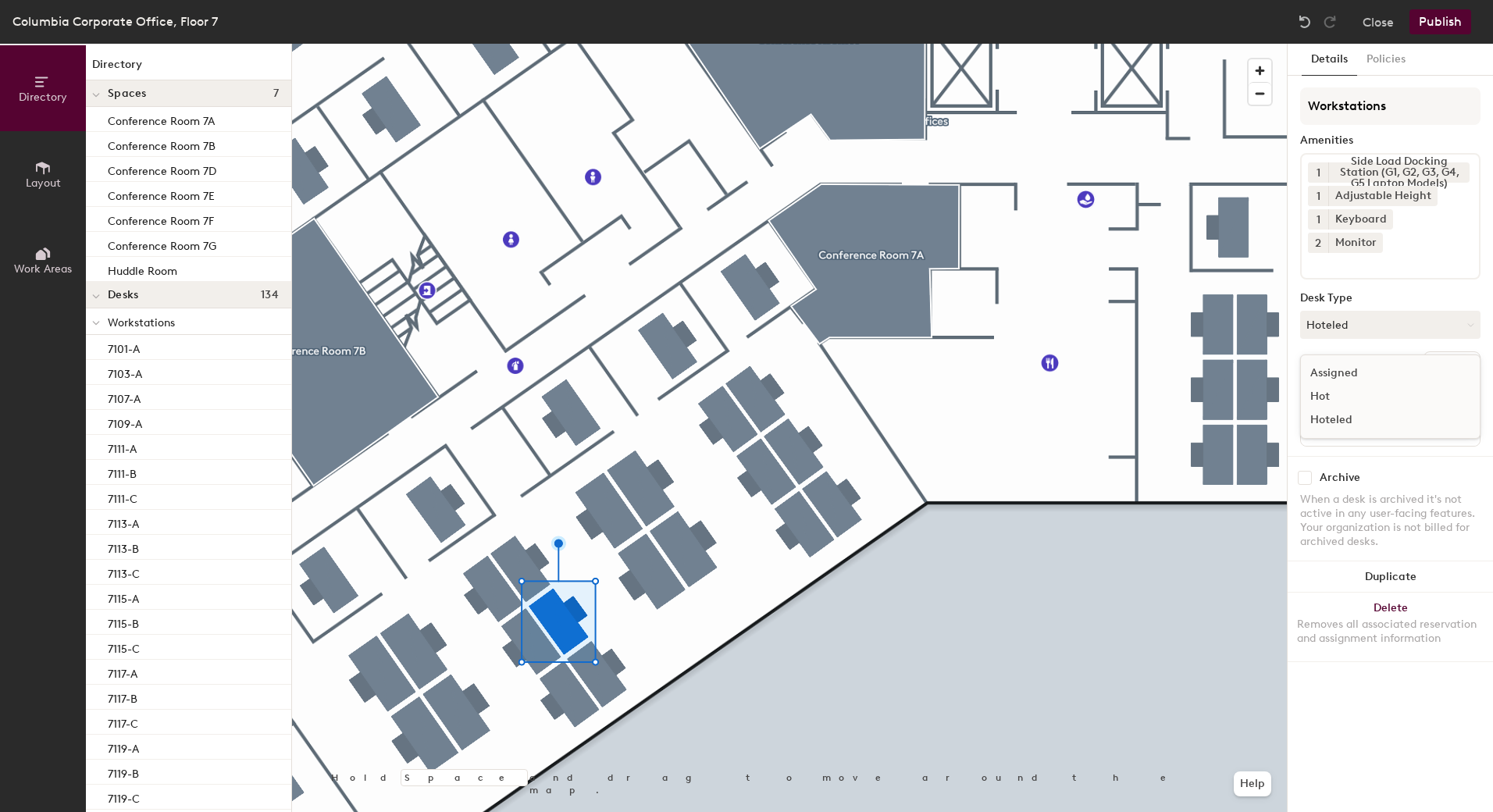
click at [1341, 361] on div "Assigned" at bounding box center [1379, 373] width 156 height 24
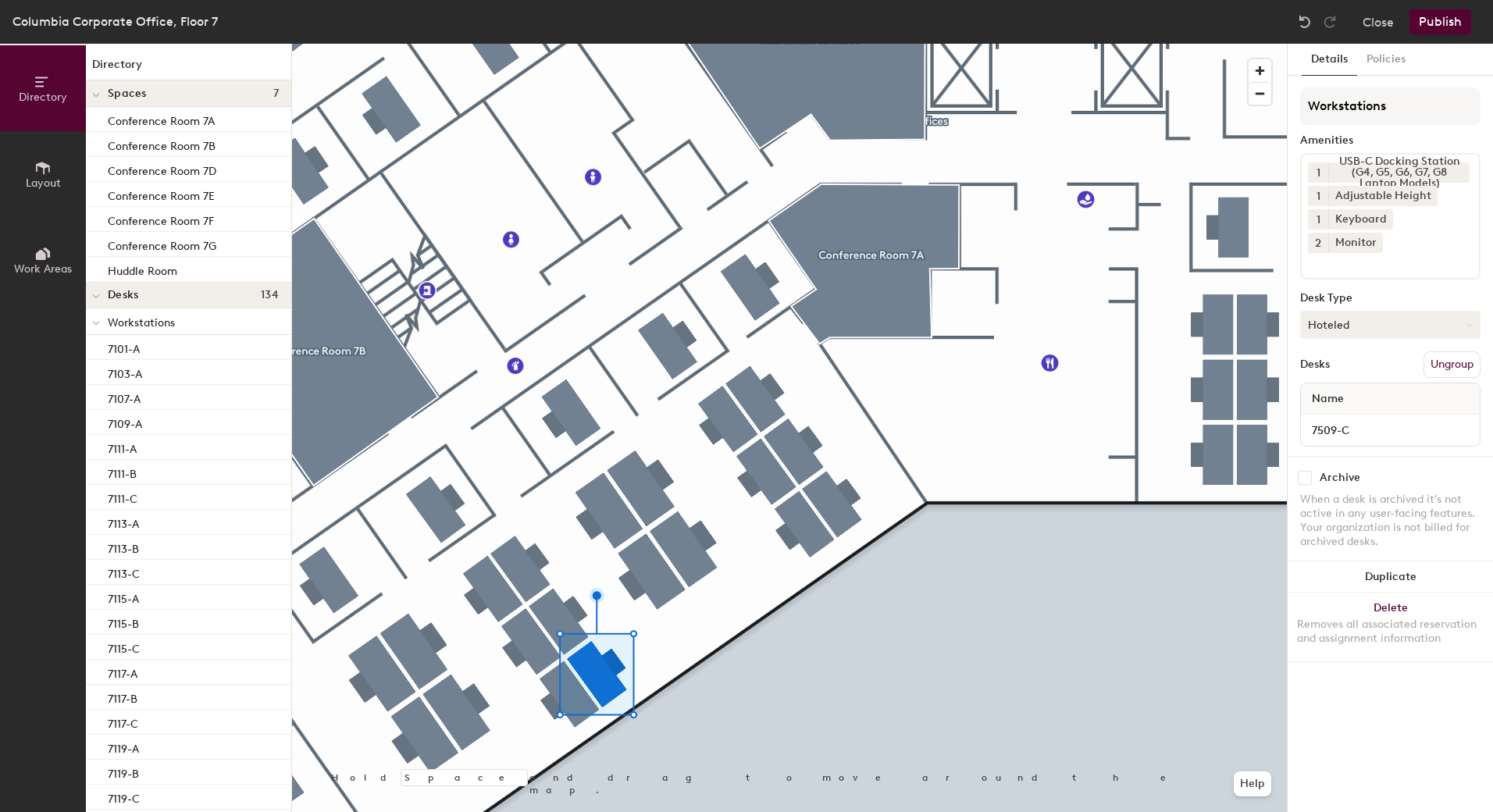
click at [1380, 310] on button "Hoteled" at bounding box center [1389, 324] width 180 height 28
click at [1346, 361] on div "Assigned" at bounding box center [1379, 373] width 156 height 24
click at [1445, 19] on button "Publish" at bounding box center [1440, 21] width 62 height 25
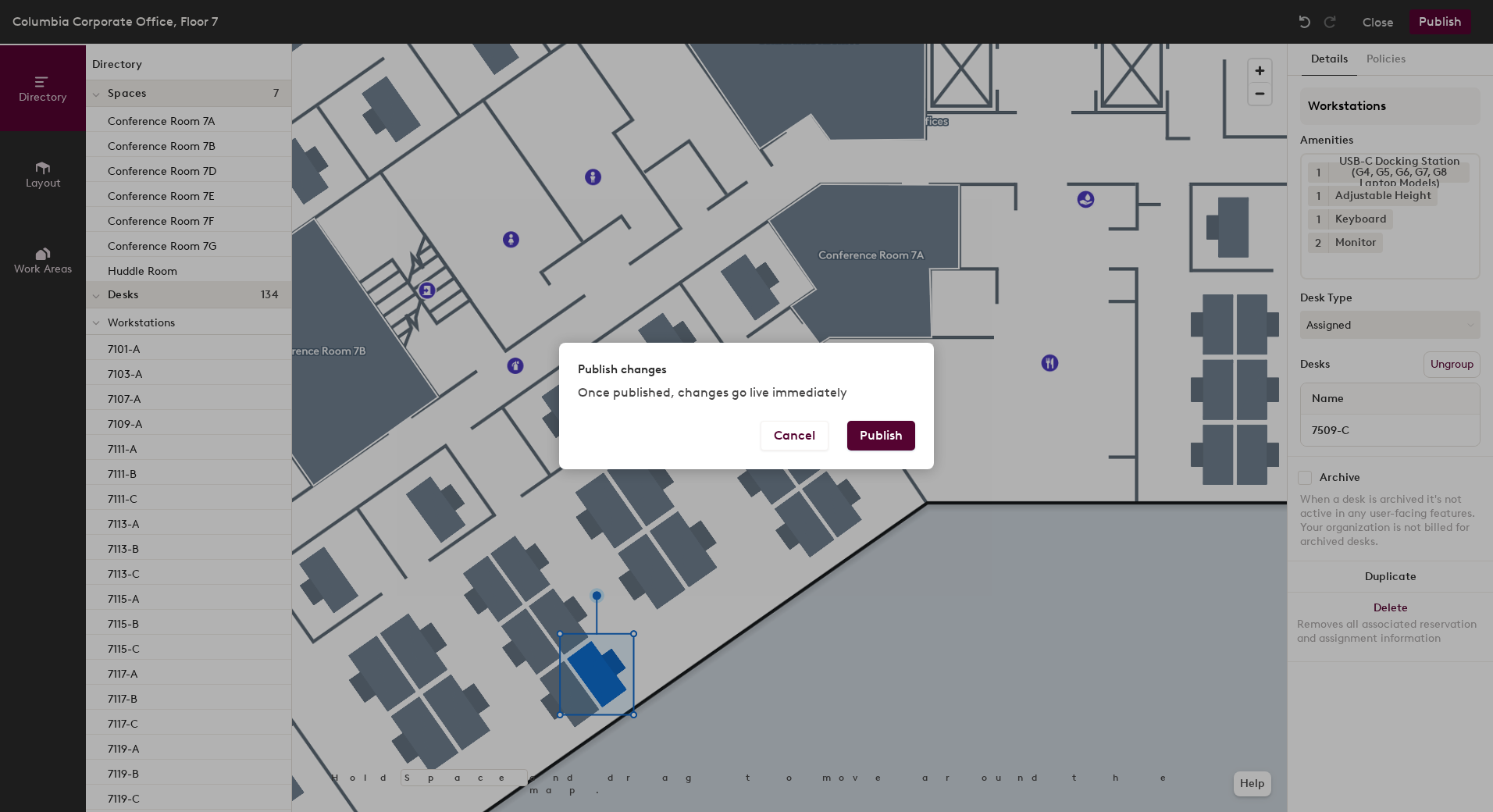
click at [889, 440] on button "Publish" at bounding box center [881, 436] width 68 height 30
